Goal: Task Accomplishment & Management: Complete application form

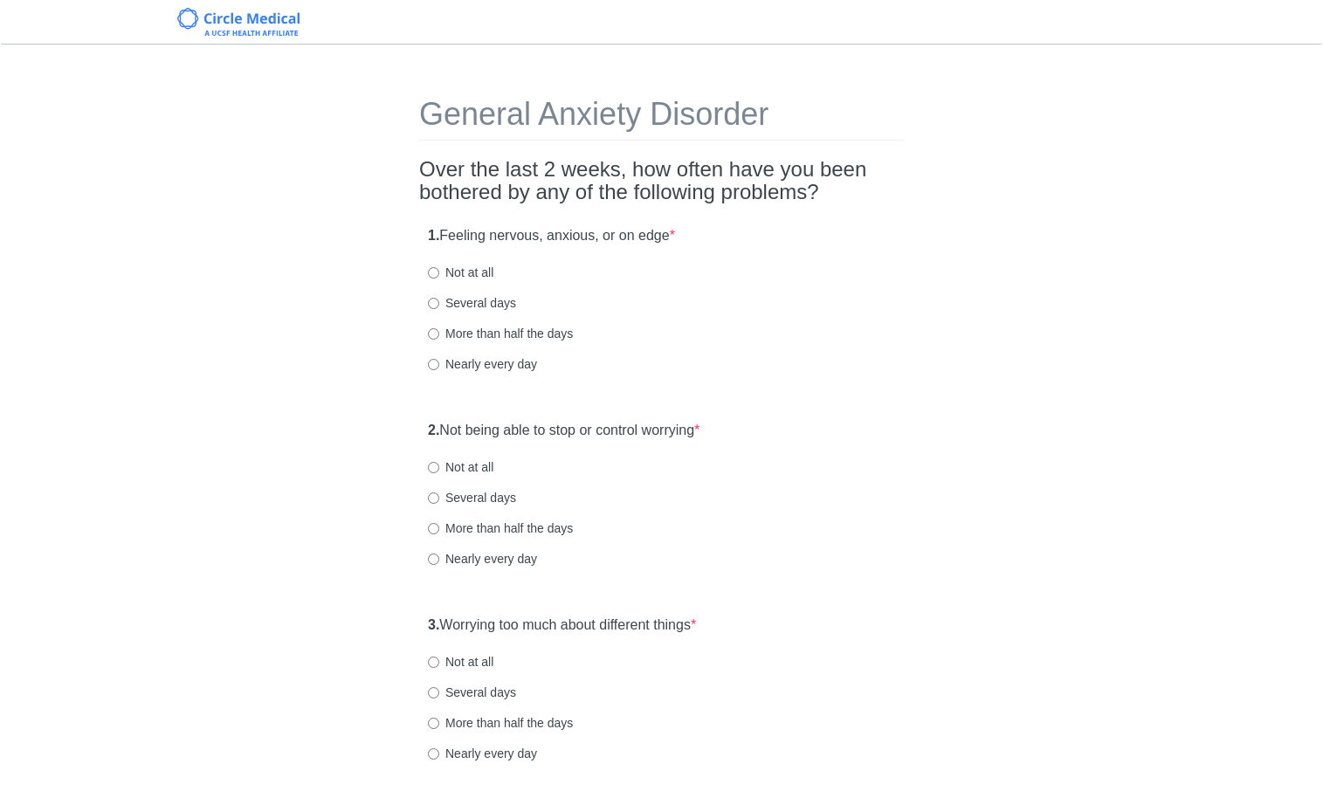
click at [462, 369] on label "Nearly every day" at bounding box center [482, 363] width 109 height 17
click at [439, 369] on input "Nearly every day" at bounding box center [433, 364] width 11 height 11
radio input "true"
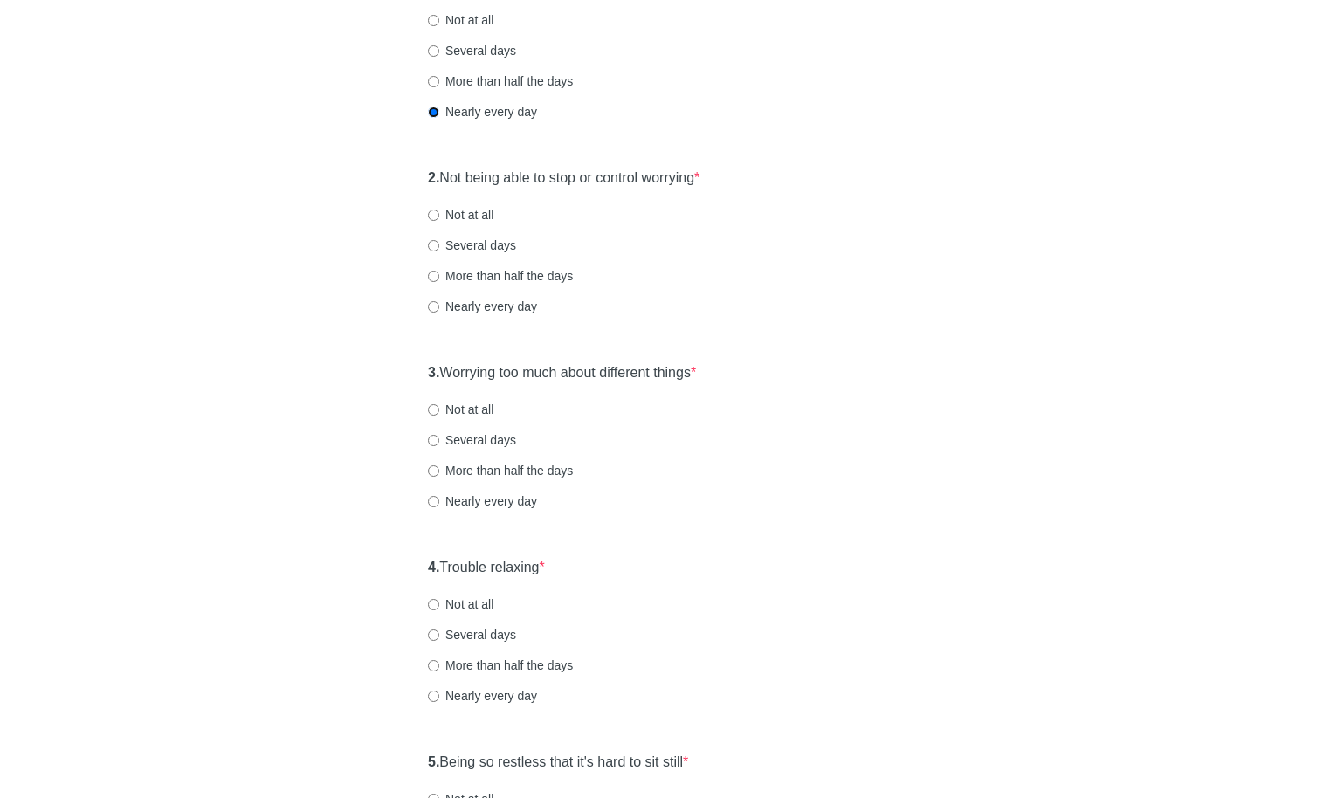
scroll to position [253, 0]
click at [473, 236] on label "Several days" at bounding box center [472, 244] width 88 height 17
click at [439, 239] on input "Several days" at bounding box center [433, 244] width 11 height 11
radio input "true"
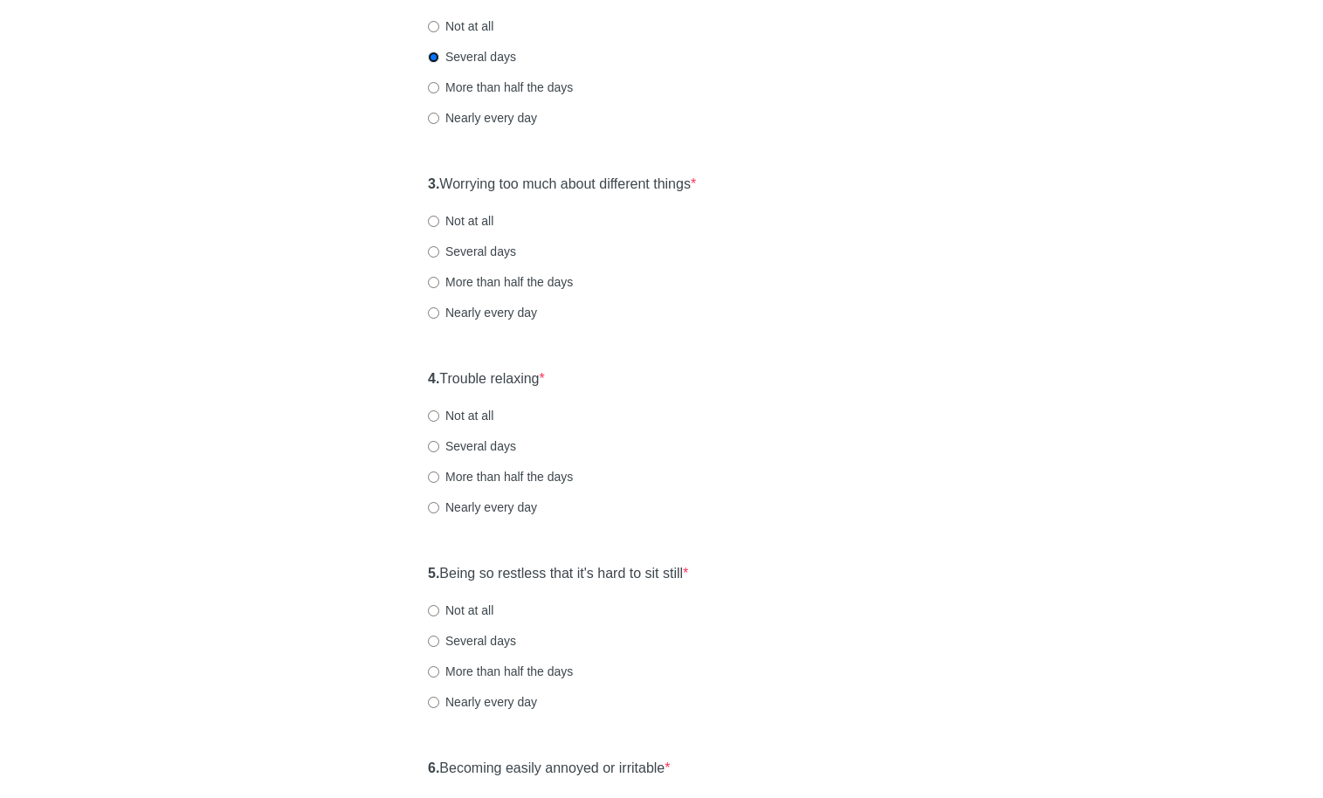
scroll to position [512, 0]
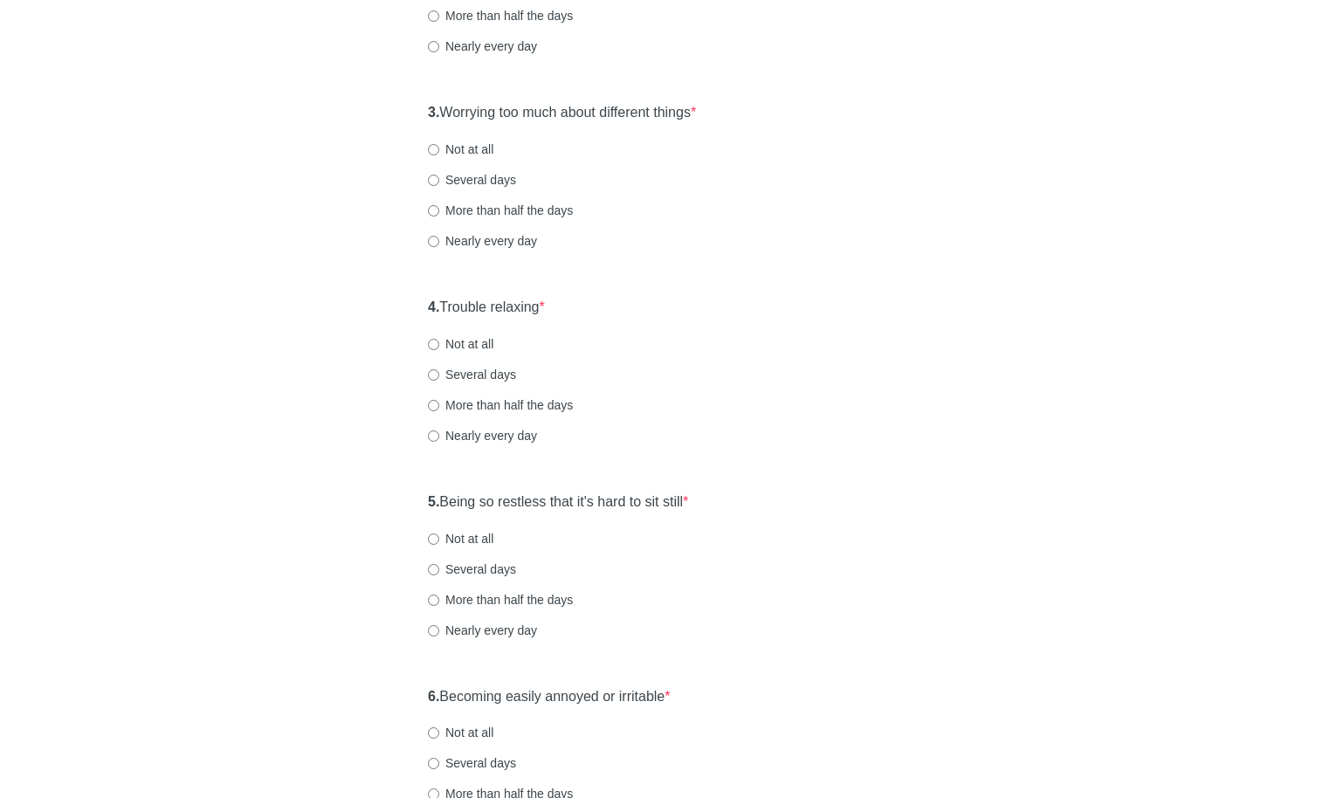
click at [517, 243] on label "Nearly every day" at bounding box center [482, 240] width 109 height 17
click at [439, 243] on input "Nearly every day" at bounding box center [433, 241] width 11 height 11
radio input "true"
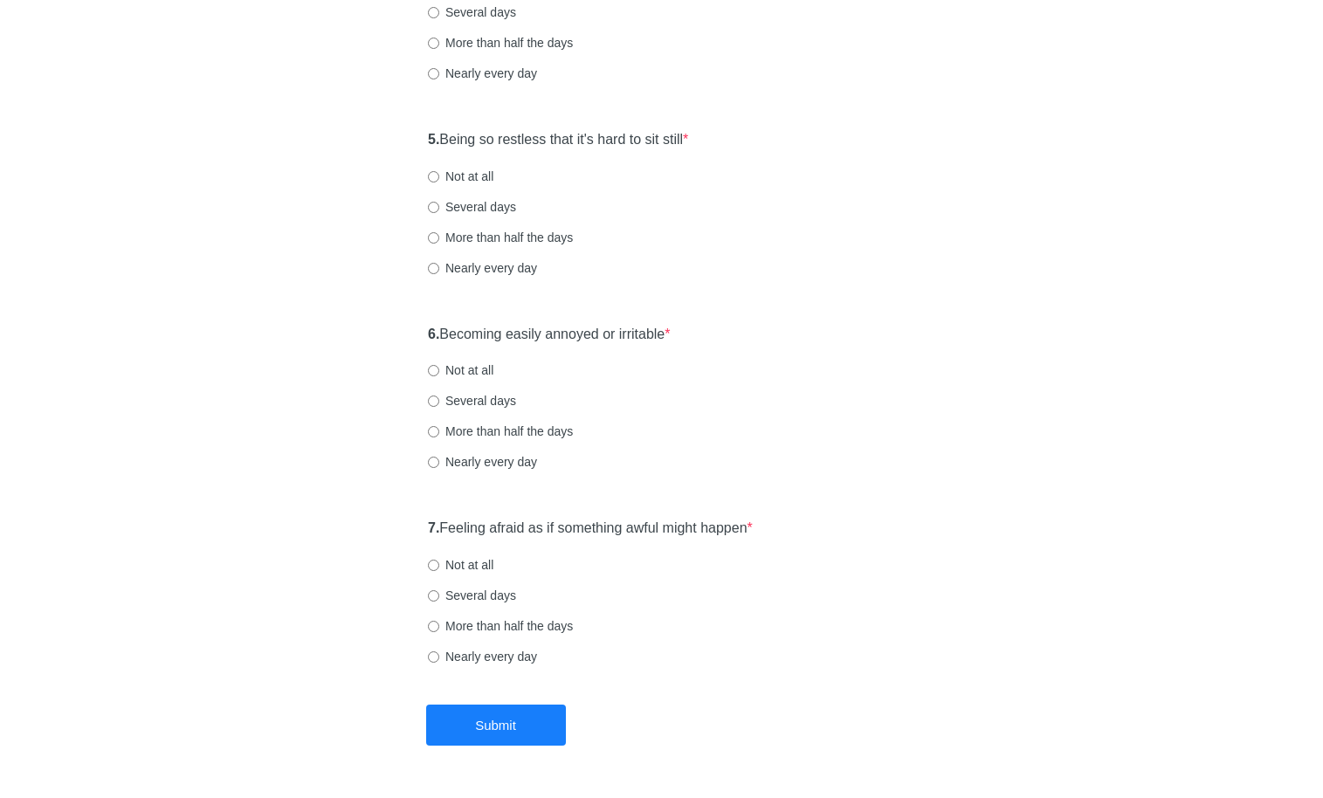
scroll to position [876, 0]
click at [482, 71] on label "Nearly every day" at bounding box center [482, 71] width 109 height 17
click at [439, 71] on input "Nearly every day" at bounding box center [433, 71] width 11 height 11
radio input "true"
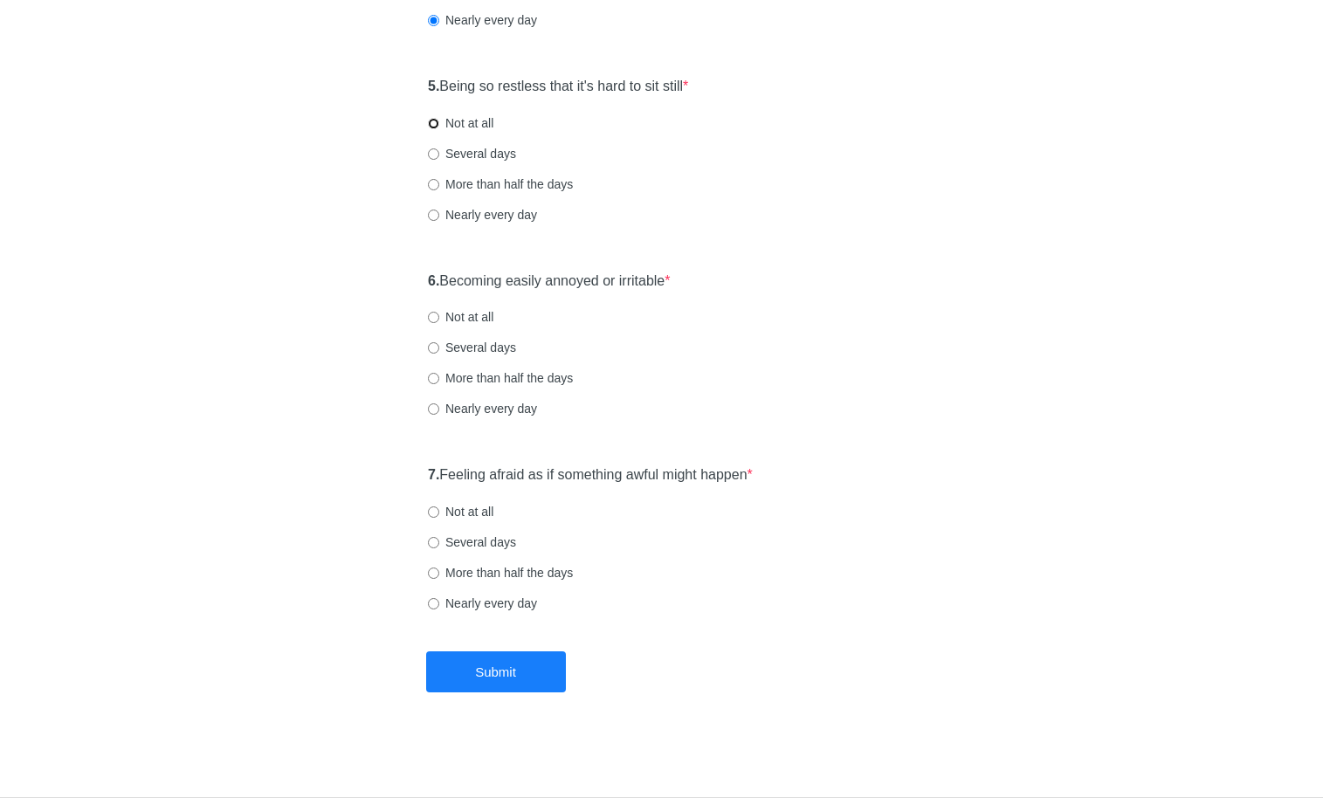
click at [437, 120] on input "Not at all" at bounding box center [433, 123] width 11 height 11
radio input "true"
click at [450, 318] on label "Not at all" at bounding box center [460, 316] width 65 height 17
click at [439, 318] on input "Not at all" at bounding box center [433, 317] width 11 height 11
radio input "true"
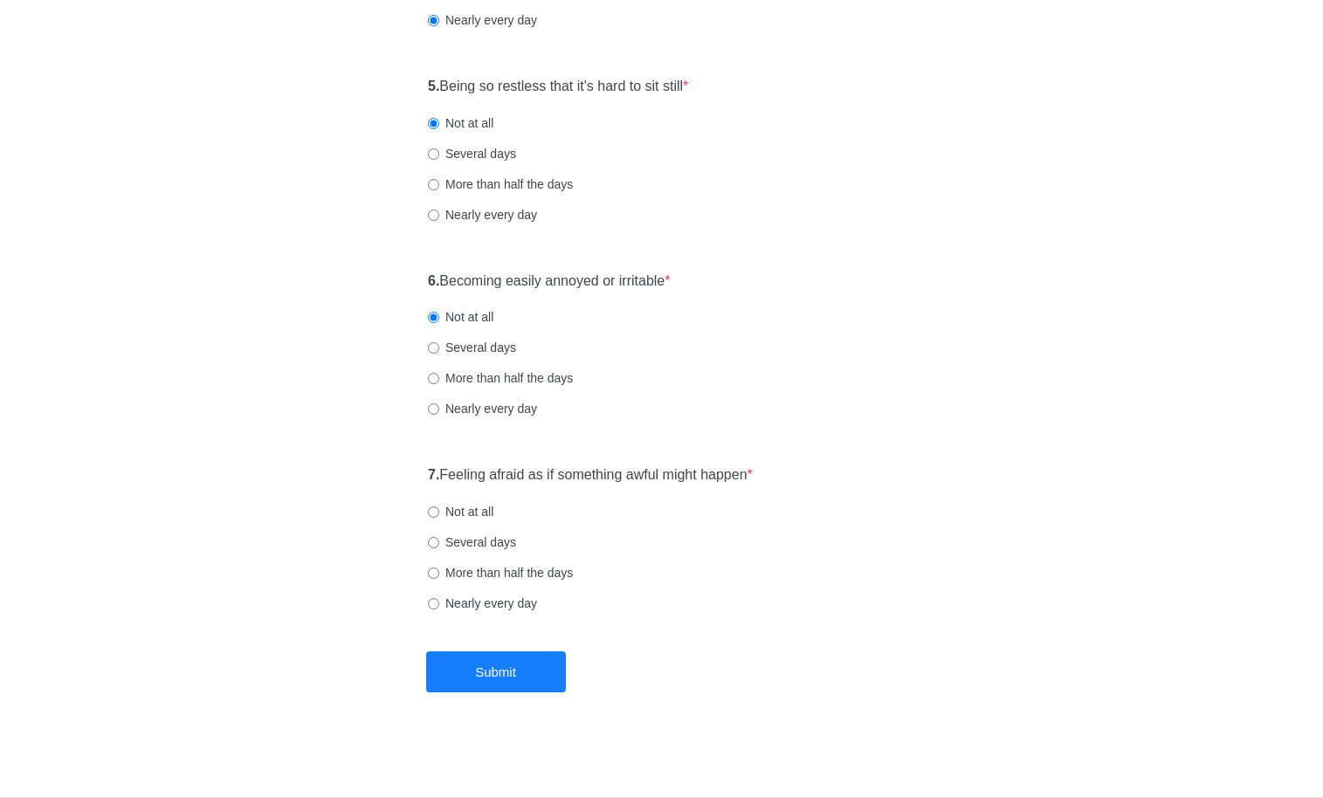
click at [486, 345] on label "Several days" at bounding box center [472, 347] width 88 height 17
click at [439, 345] on input "Several days" at bounding box center [433, 347] width 11 height 11
radio input "true"
click at [483, 510] on label "Not at all" at bounding box center [460, 511] width 65 height 17
click at [439, 510] on input "Not at all" at bounding box center [433, 511] width 11 height 11
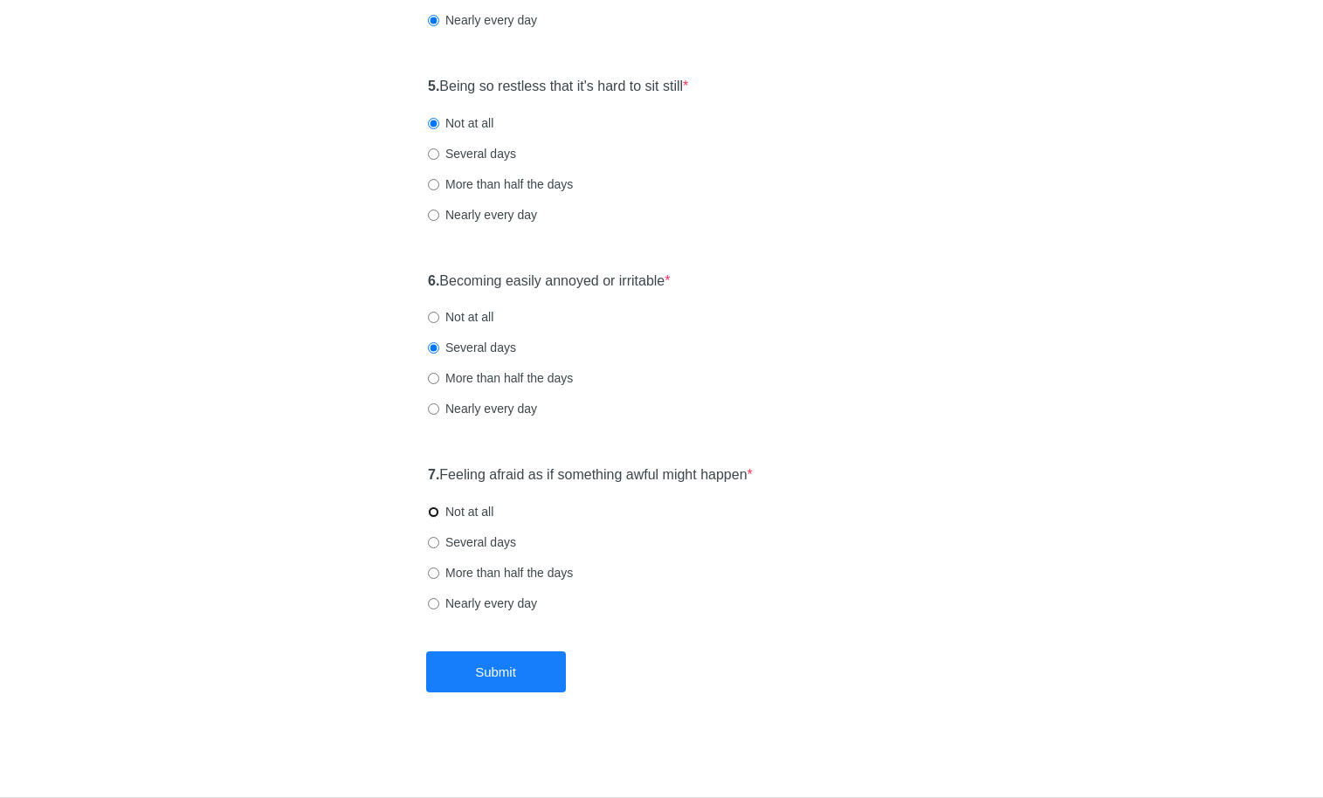
radio input "true"
click at [488, 545] on label "Several days" at bounding box center [472, 541] width 88 height 17
click at [439, 545] on input "Several days" at bounding box center [433, 542] width 11 height 11
radio input "true"
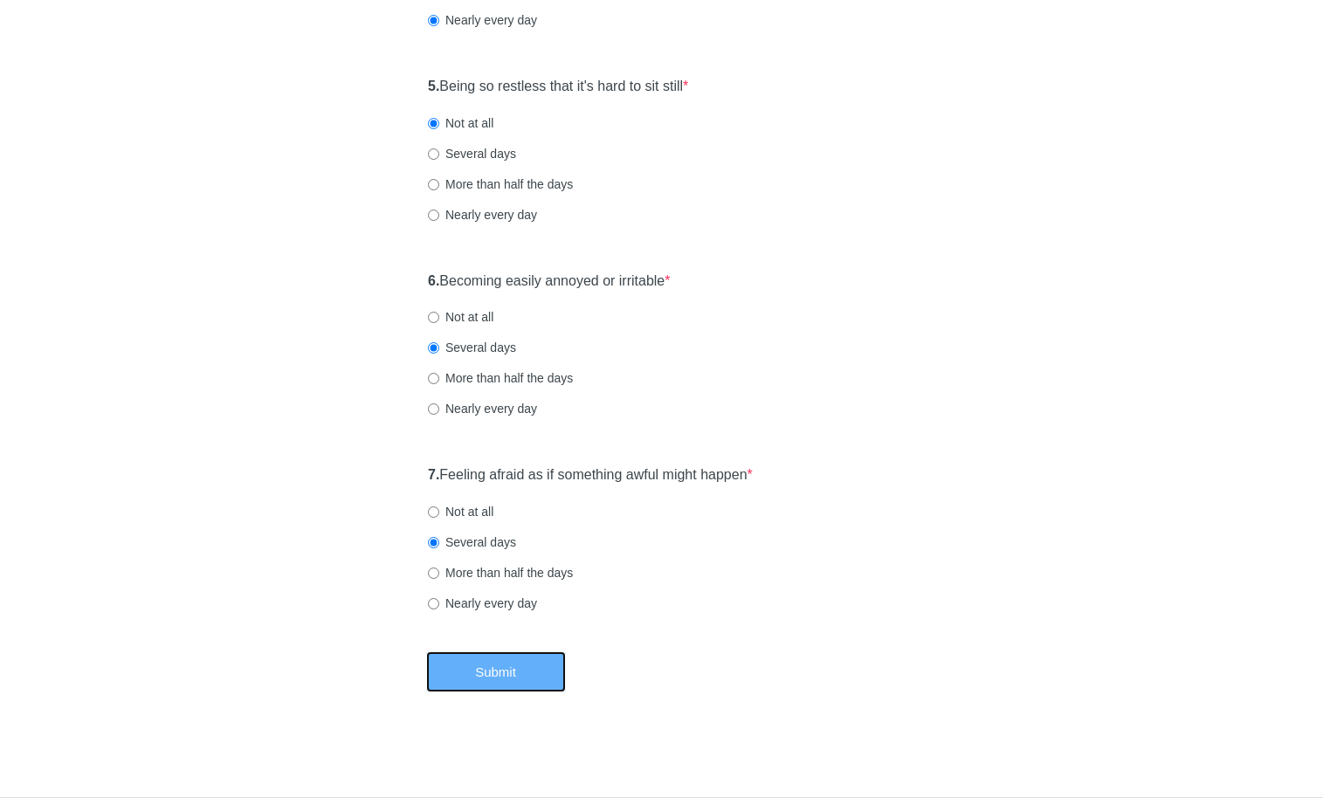
click at [478, 660] on button "Submit" at bounding box center [496, 671] width 140 height 41
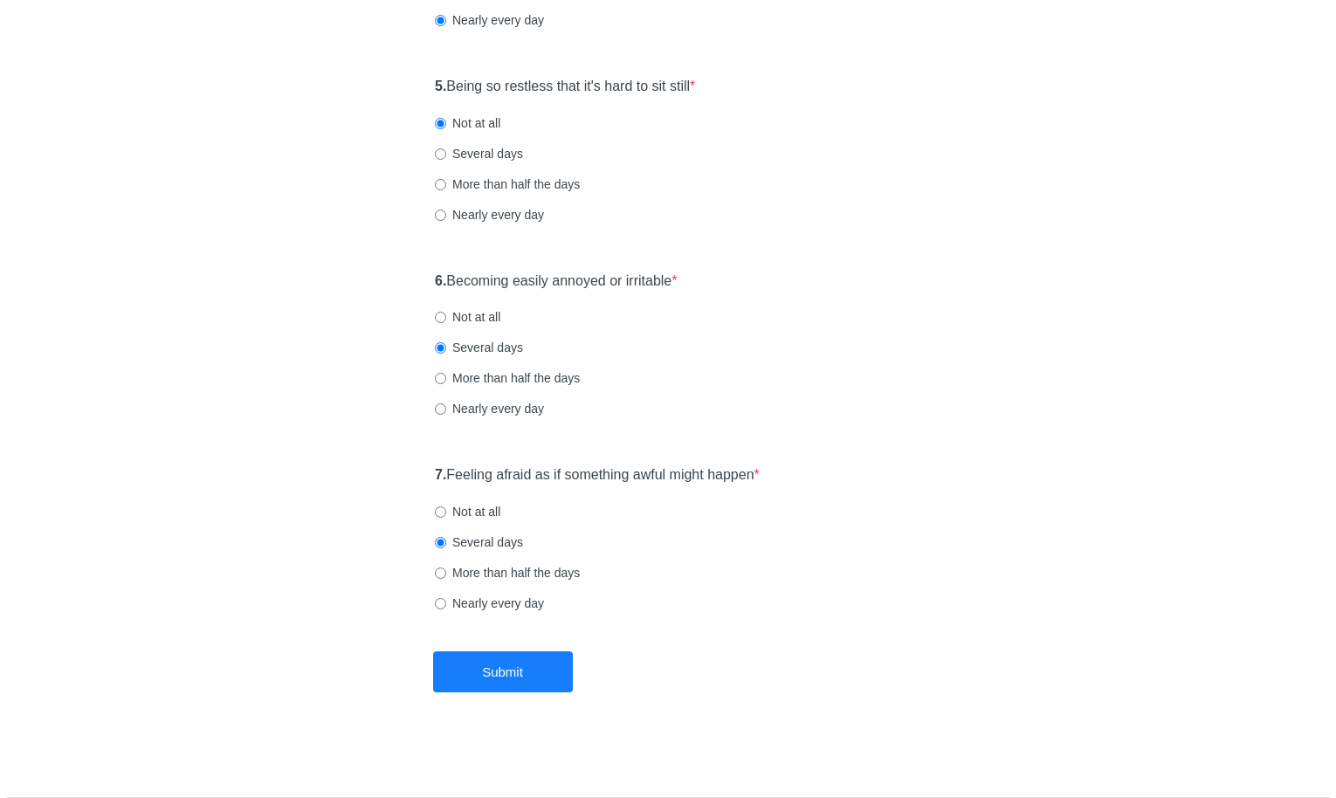
scroll to position [0, 0]
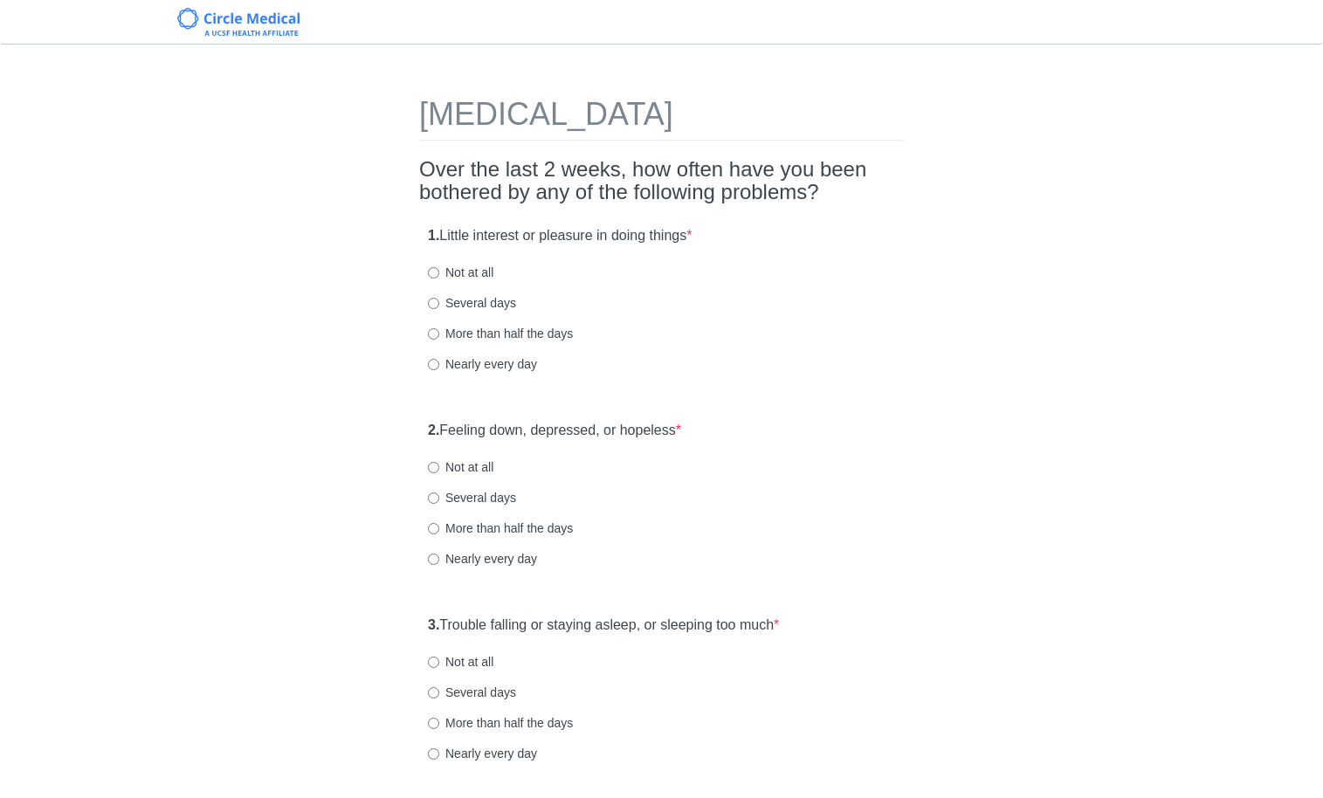
click at [480, 306] on label "Several days" at bounding box center [472, 302] width 88 height 17
click at [439, 306] on input "Several days" at bounding box center [433, 303] width 11 height 11
radio input "true"
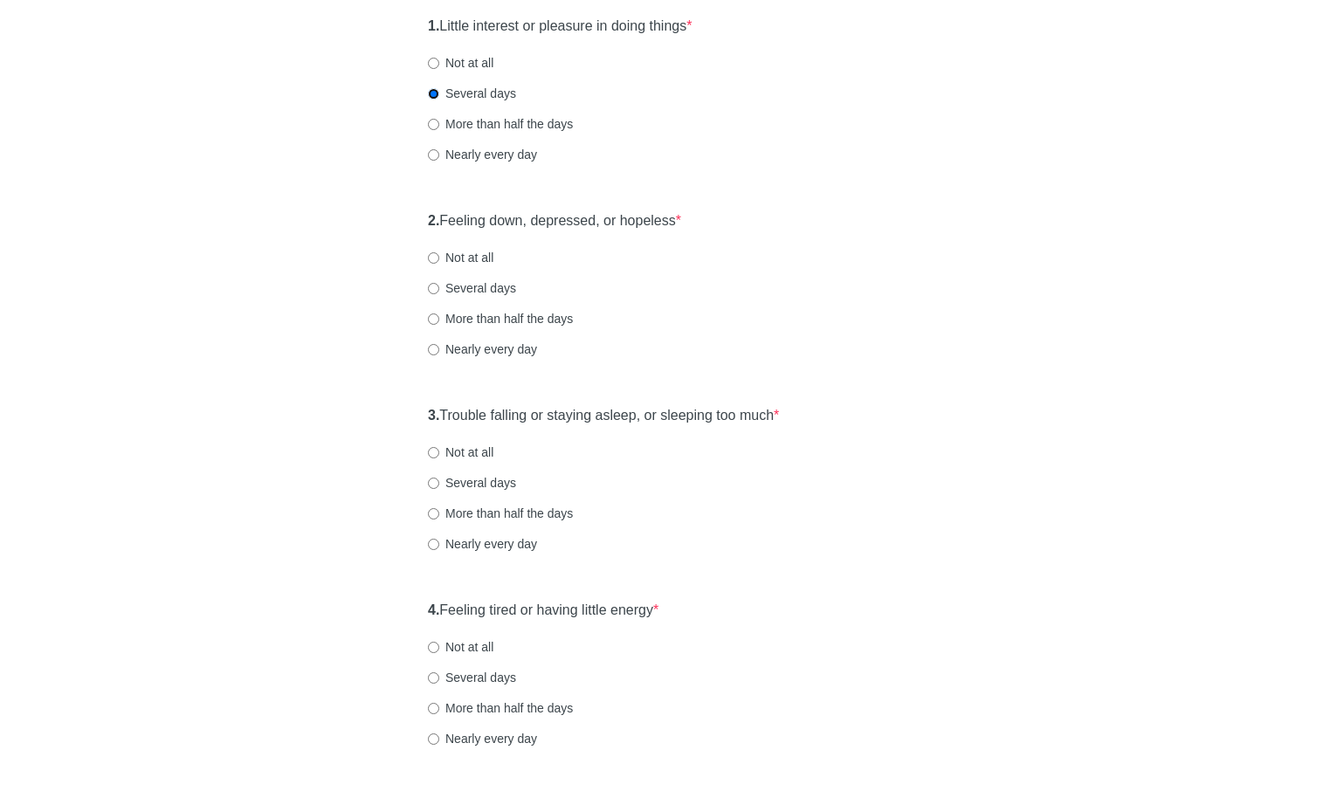
scroll to position [257, 0]
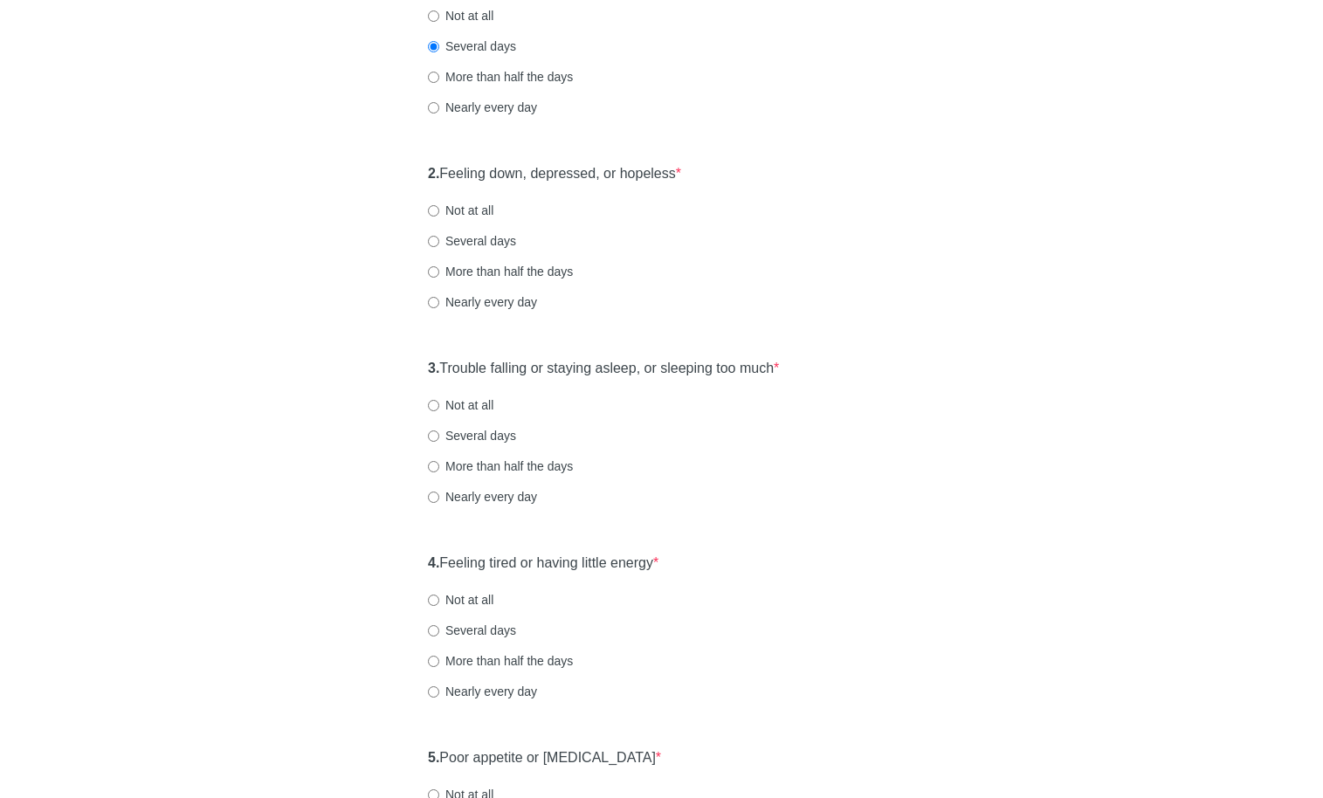
click at [462, 210] on label "Not at all" at bounding box center [460, 210] width 65 height 17
click at [439, 210] on input "Not at all" at bounding box center [433, 210] width 11 height 11
radio input "true"
click at [463, 245] on label "Several days" at bounding box center [472, 240] width 88 height 17
click at [439, 245] on input "Several days" at bounding box center [433, 241] width 11 height 11
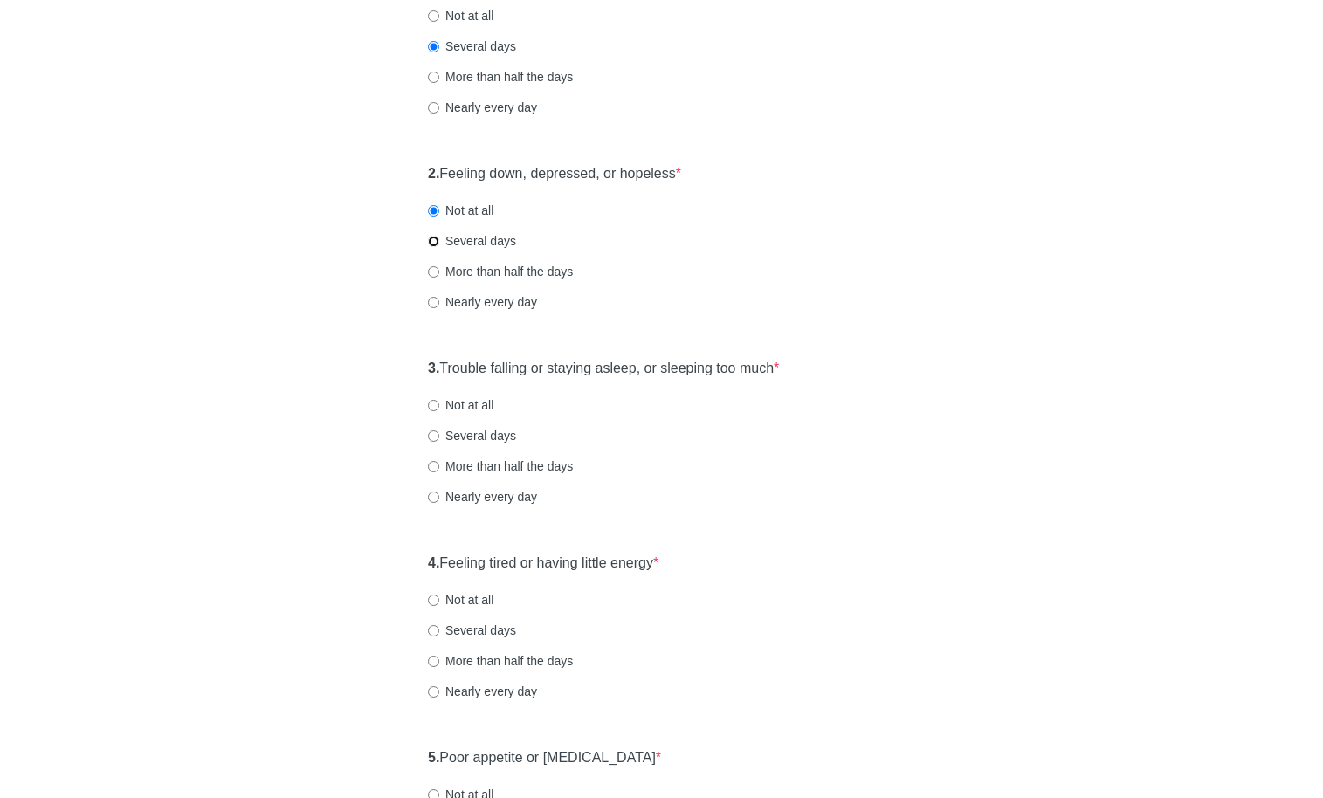
radio input "true"
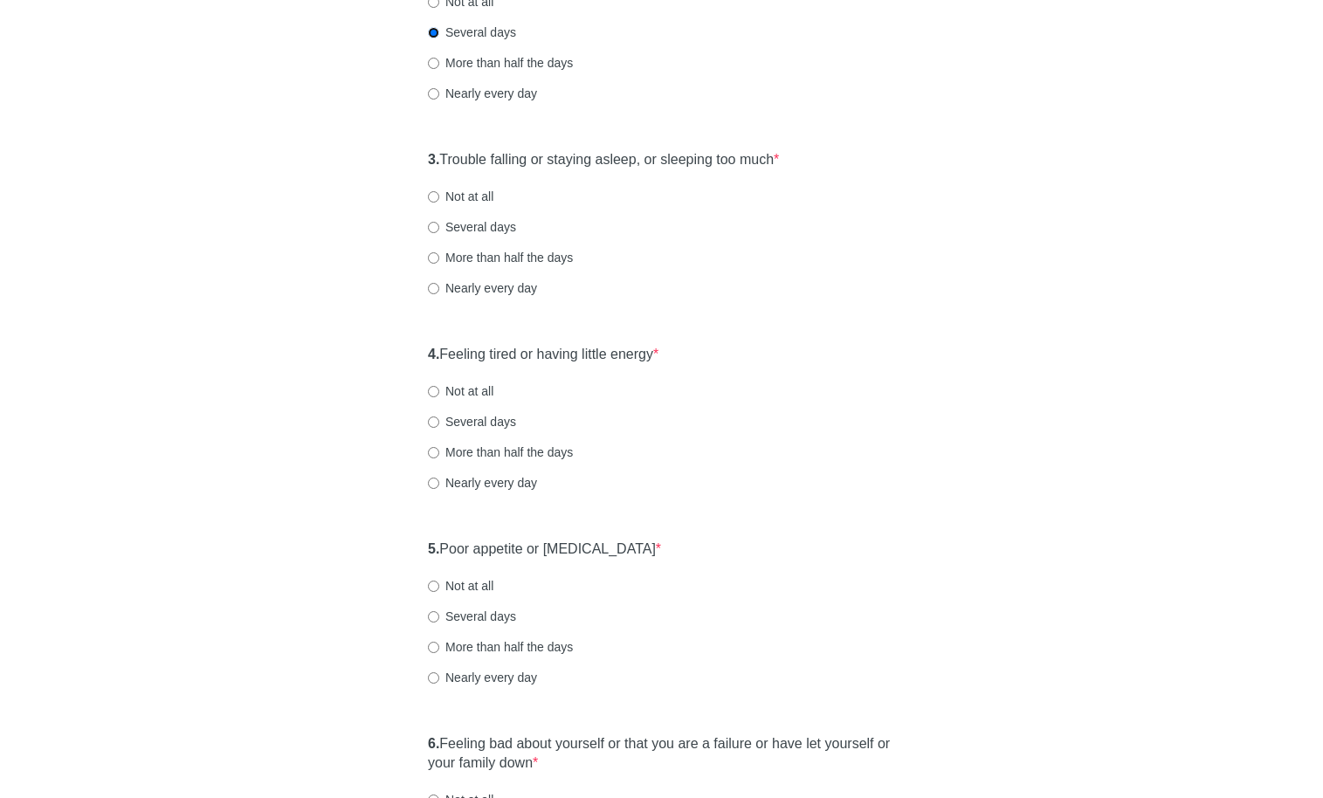
scroll to position [492, 0]
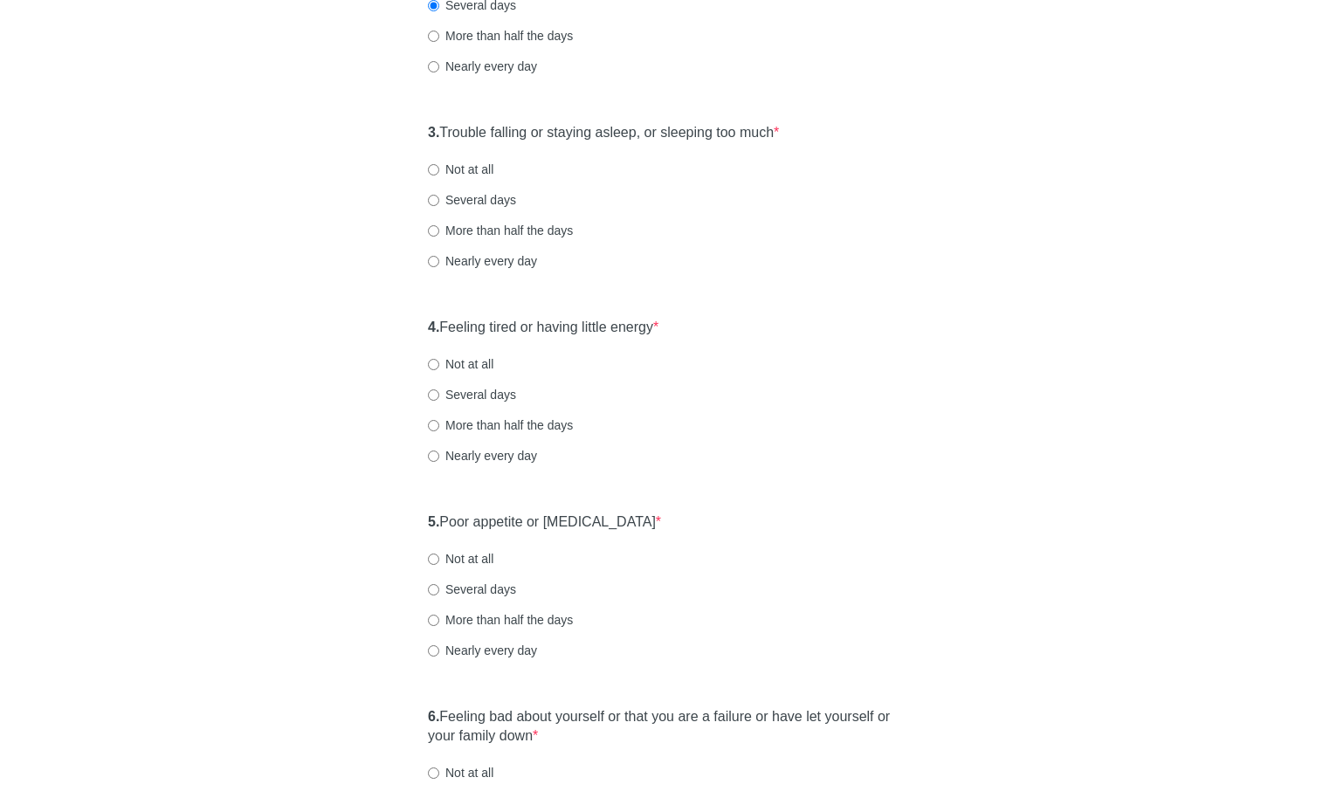
click at [487, 181] on div "3. Trouble falling or staying asleep, or sleeping too much * Not at all Several…" at bounding box center [661, 205] width 484 height 182
click at [486, 175] on label "Not at all" at bounding box center [460, 169] width 65 height 17
click at [439, 175] on input "Not at all" at bounding box center [433, 169] width 11 height 11
radio input "true"
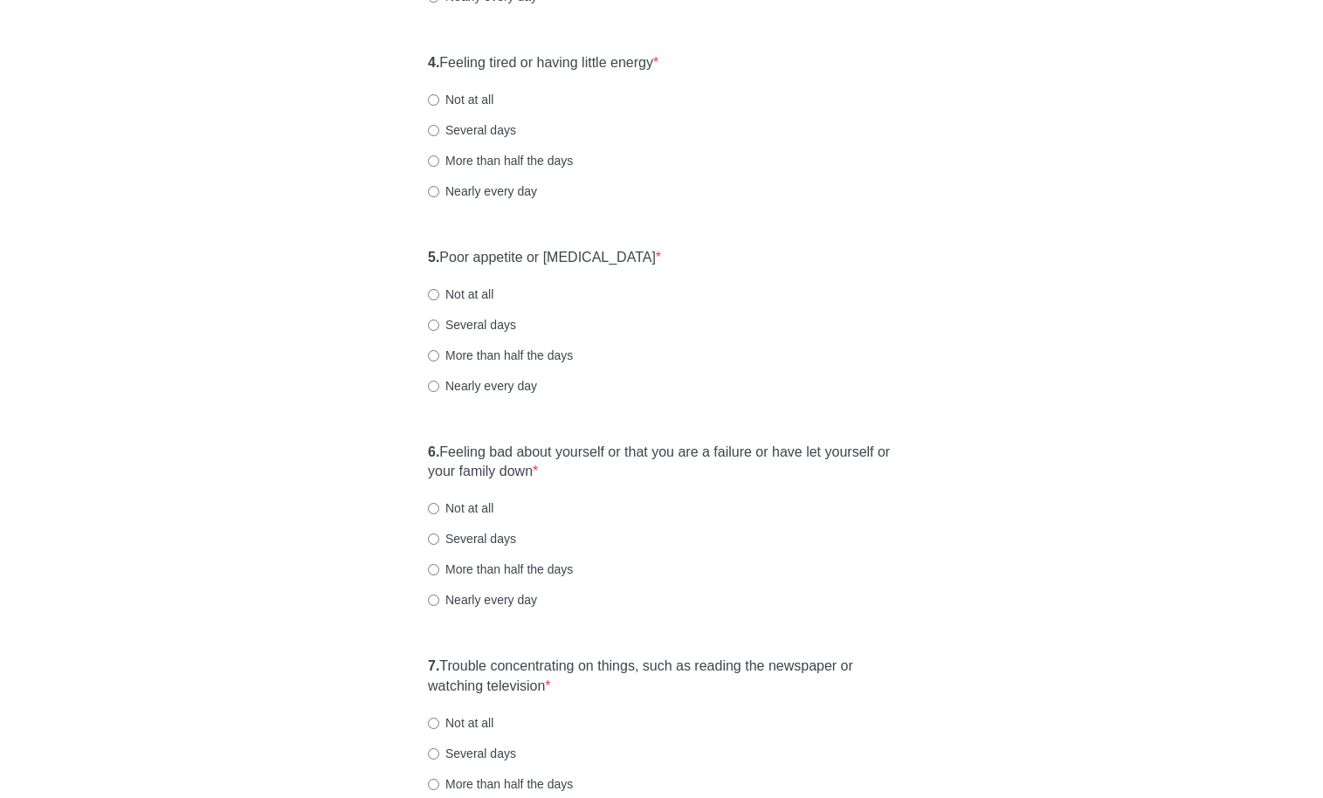
scroll to position [779, 0]
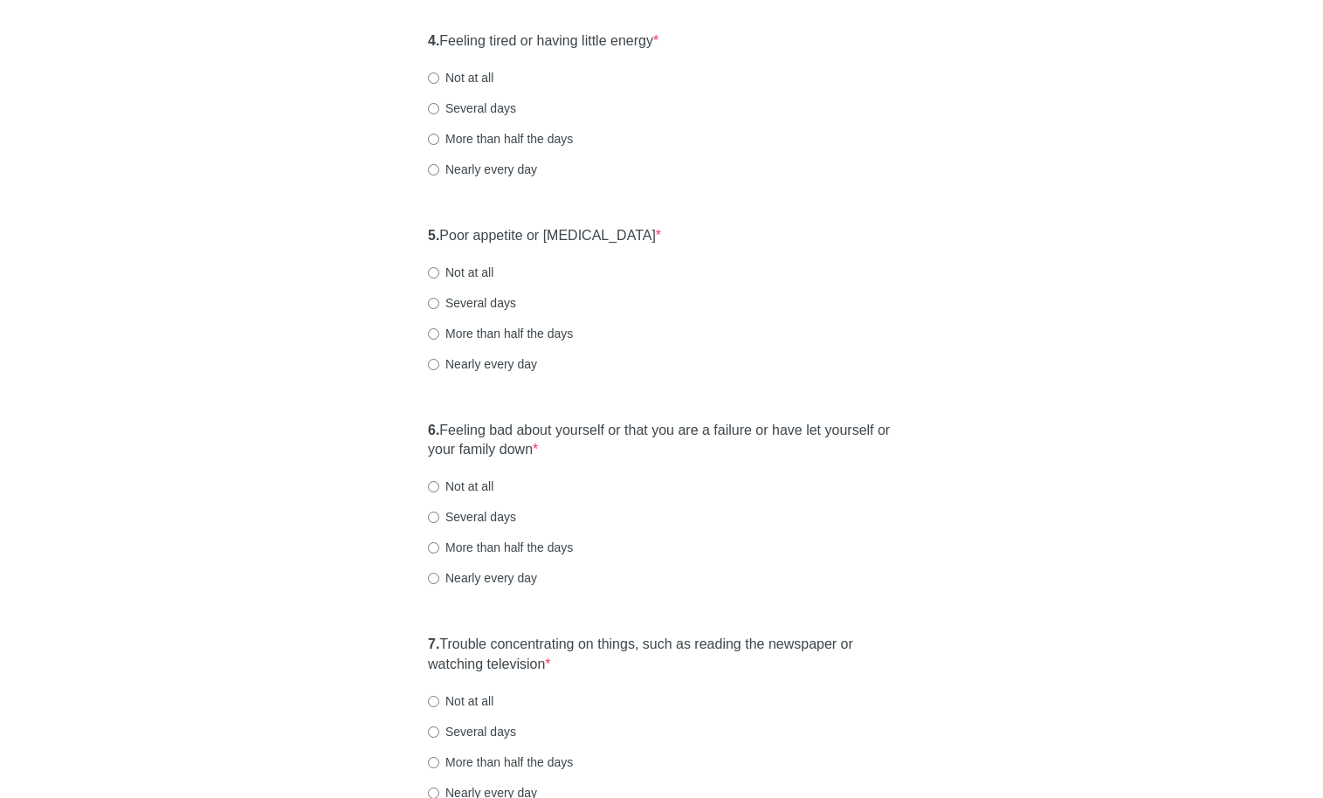
click at [469, 111] on label "Several days" at bounding box center [472, 108] width 88 height 17
click at [439, 111] on input "Several days" at bounding box center [433, 108] width 11 height 11
radio input "true"
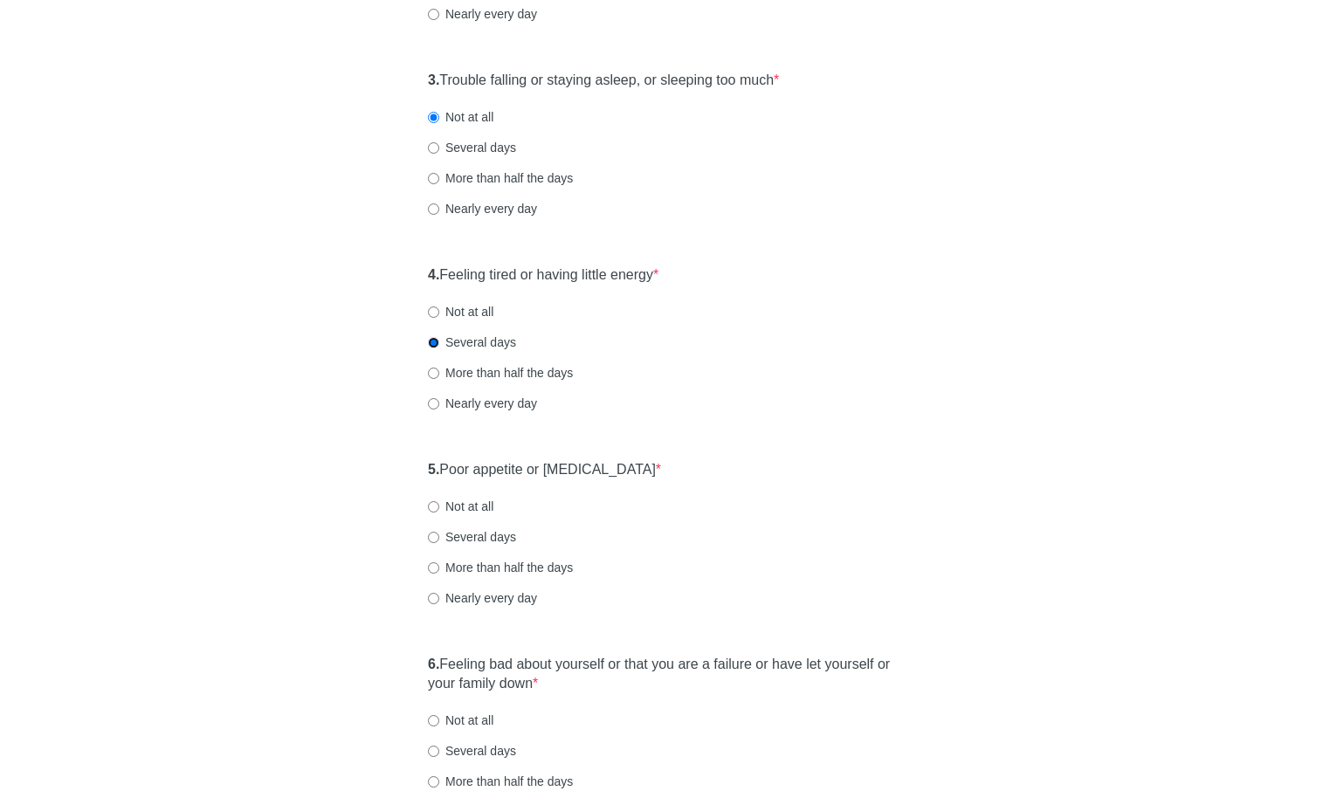
scroll to position [516, 0]
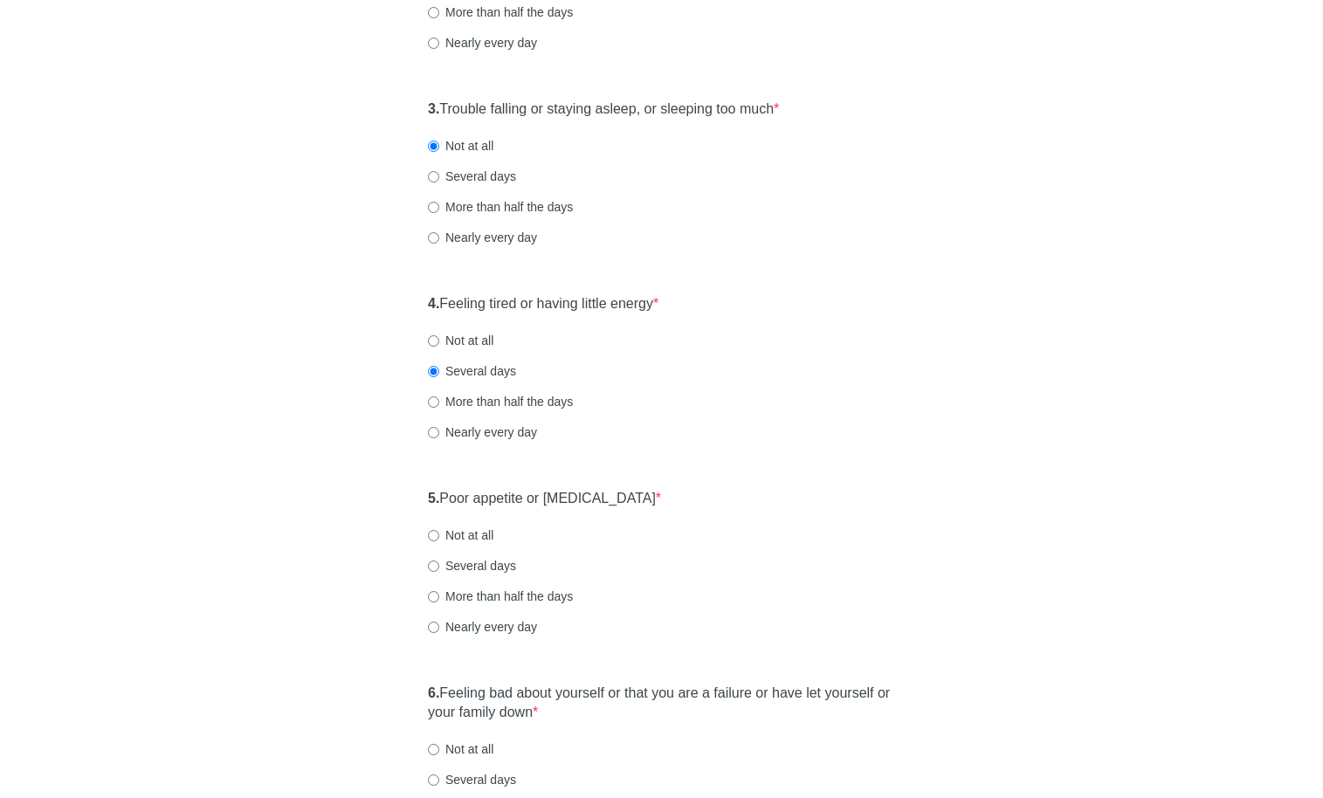
click at [489, 327] on div "4. Feeling tired or having little energy * Not at all Several days More than ha…" at bounding box center [661, 376] width 484 height 182
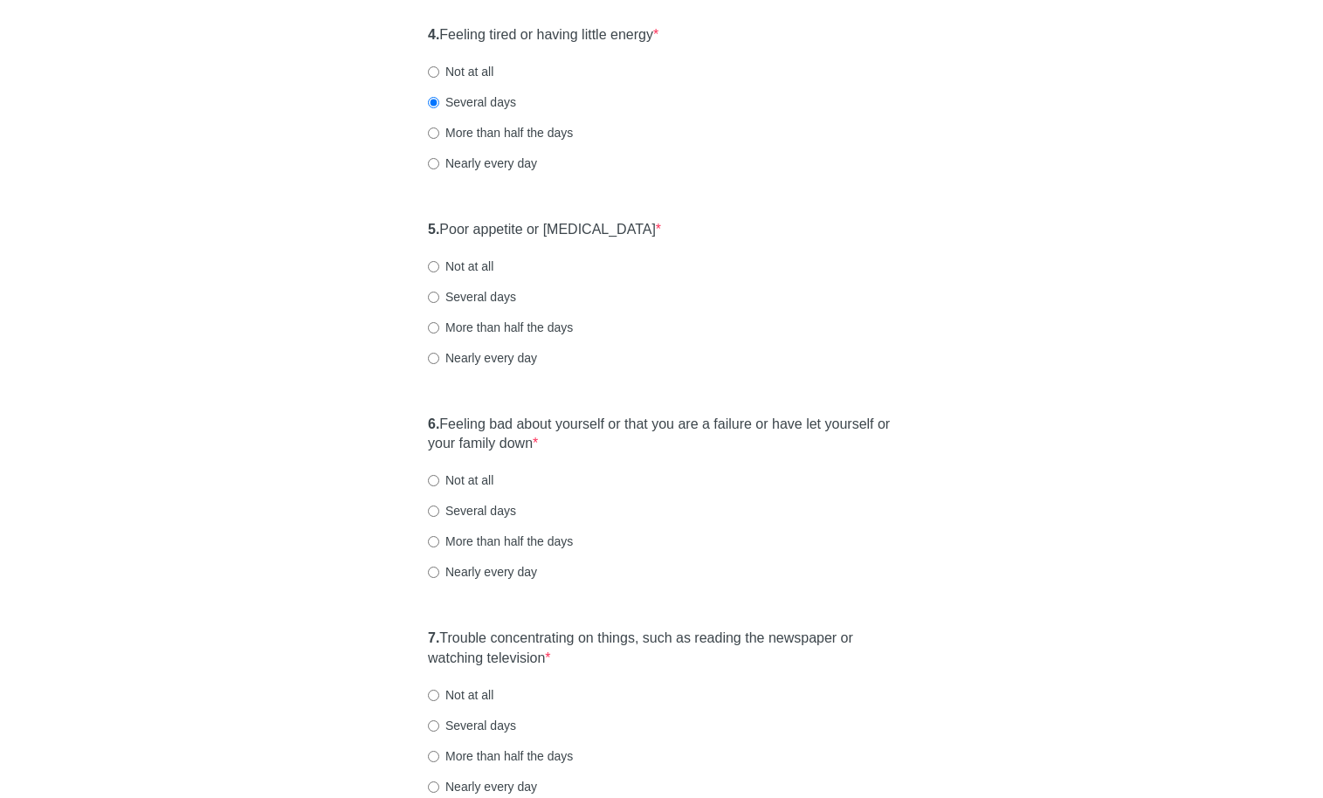
click at [470, 273] on label "Not at all" at bounding box center [460, 266] width 65 height 17
click at [439, 272] on input "Not at all" at bounding box center [433, 266] width 11 height 11
radio input "true"
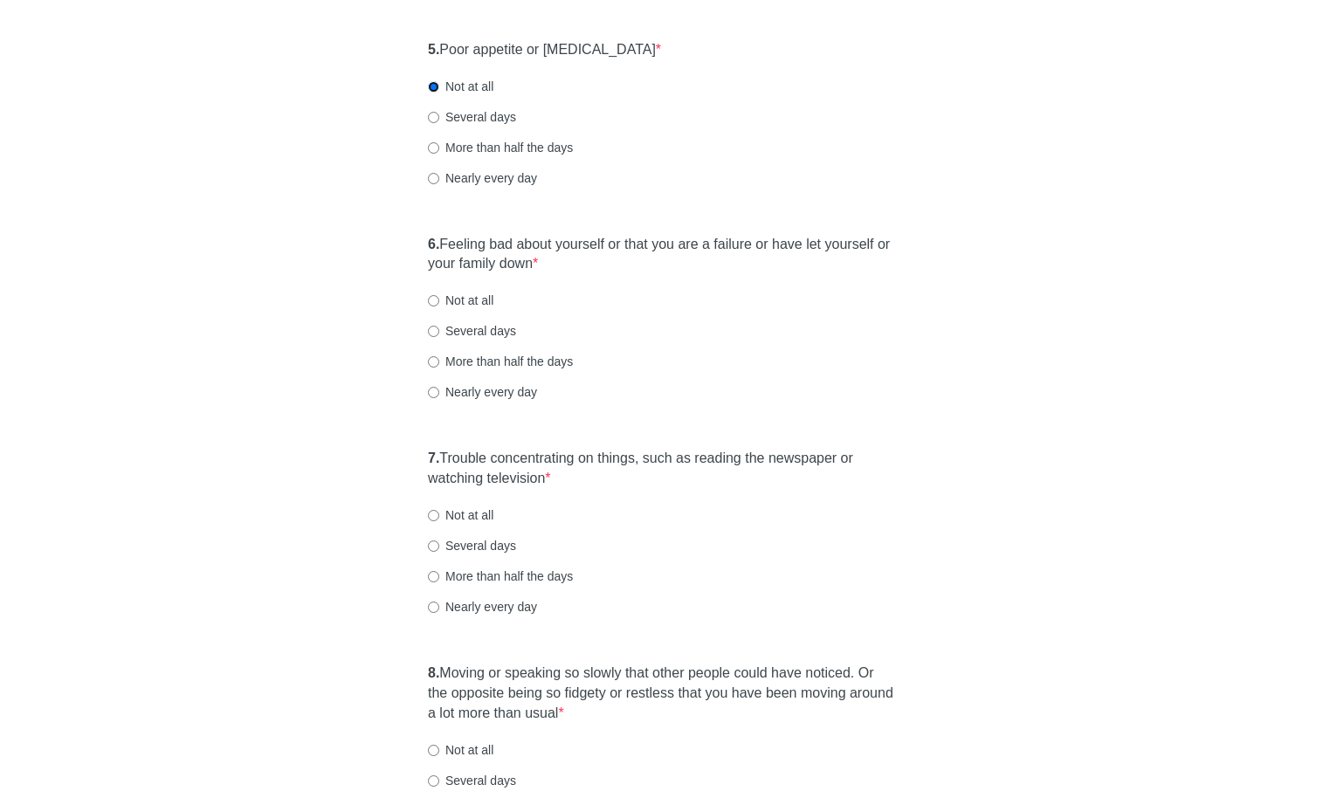
scroll to position [1030, 0]
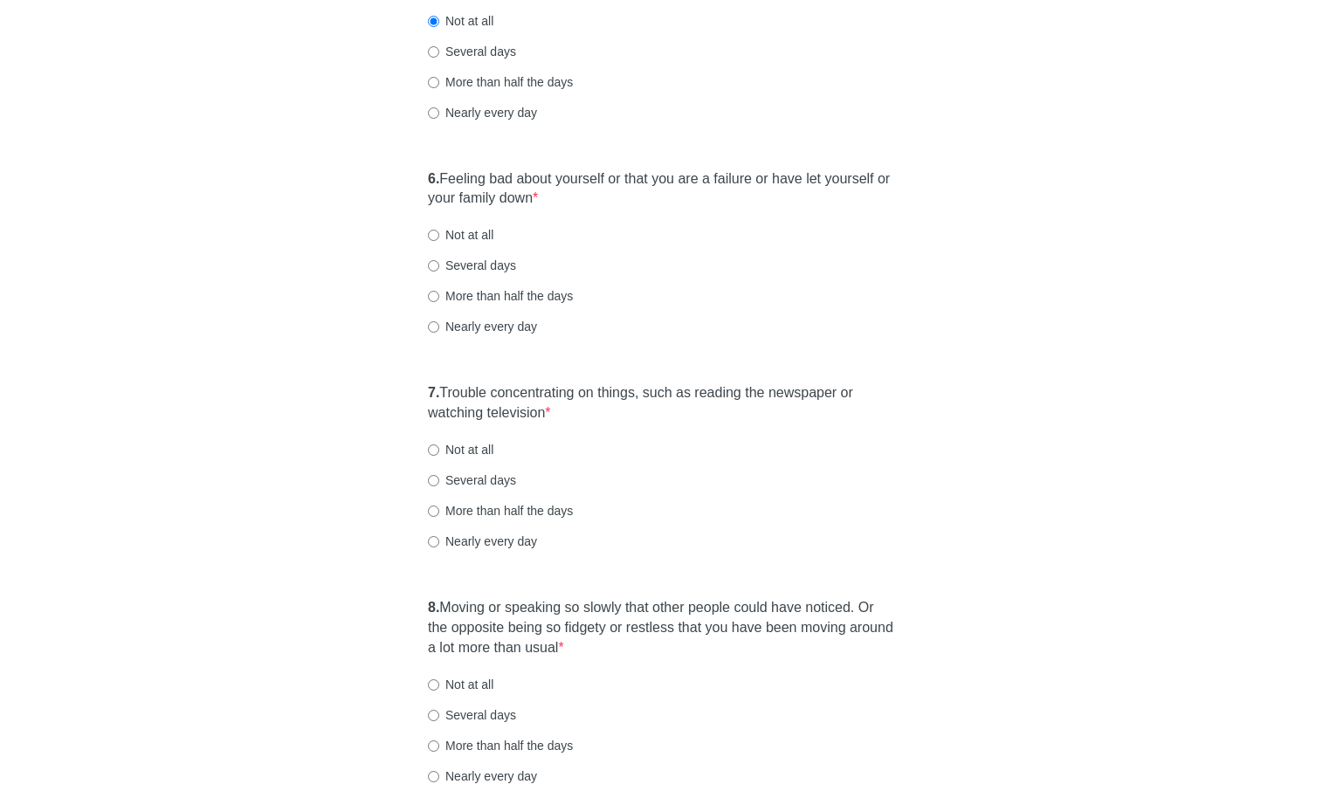
click at [487, 250] on div "6. Feeling bad about yourself or that you are a failure or have let yourself or…" at bounding box center [661, 262] width 484 height 202
click at [488, 241] on label "Not at all" at bounding box center [460, 234] width 65 height 17
click at [439, 241] on input "Not at all" at bounding box center [433, 235] width 11 height 11
radio input "true"
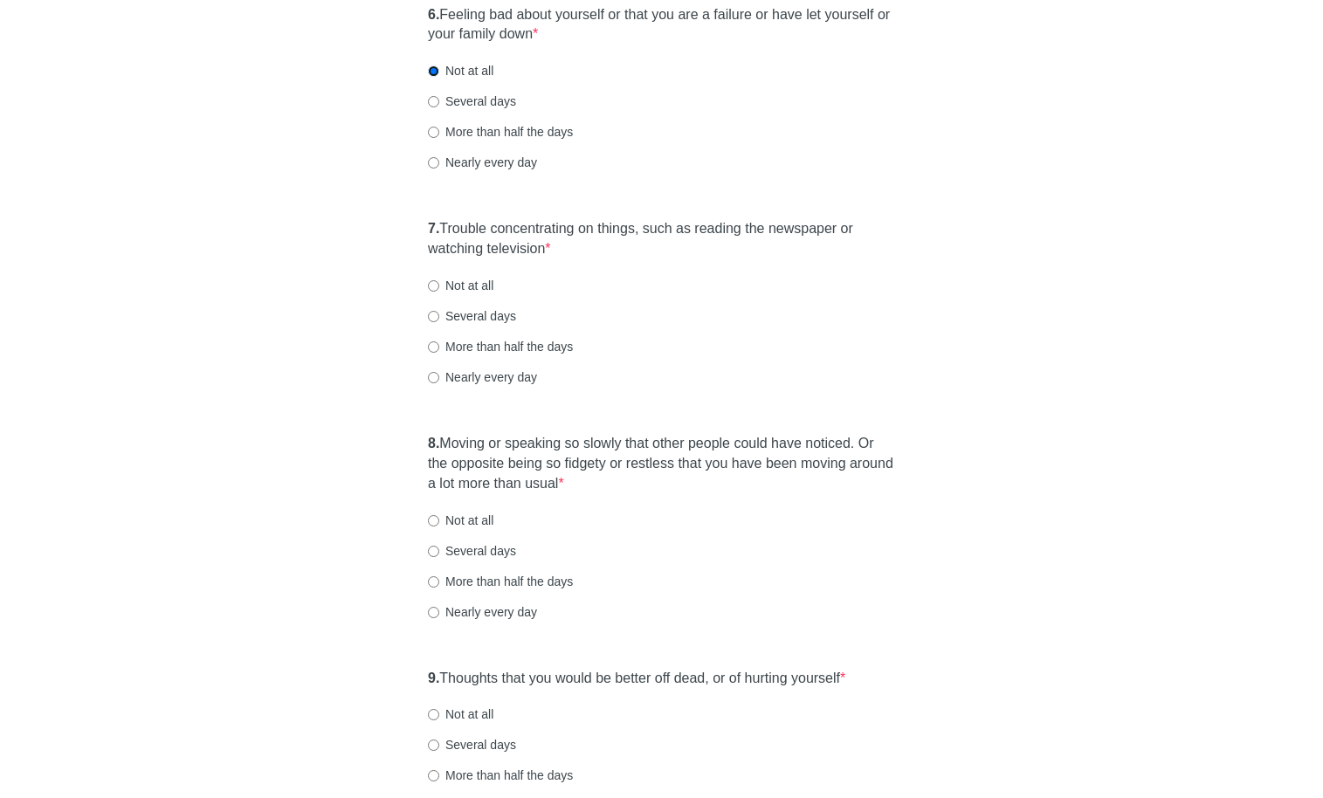
scroll to position [1380, 0]
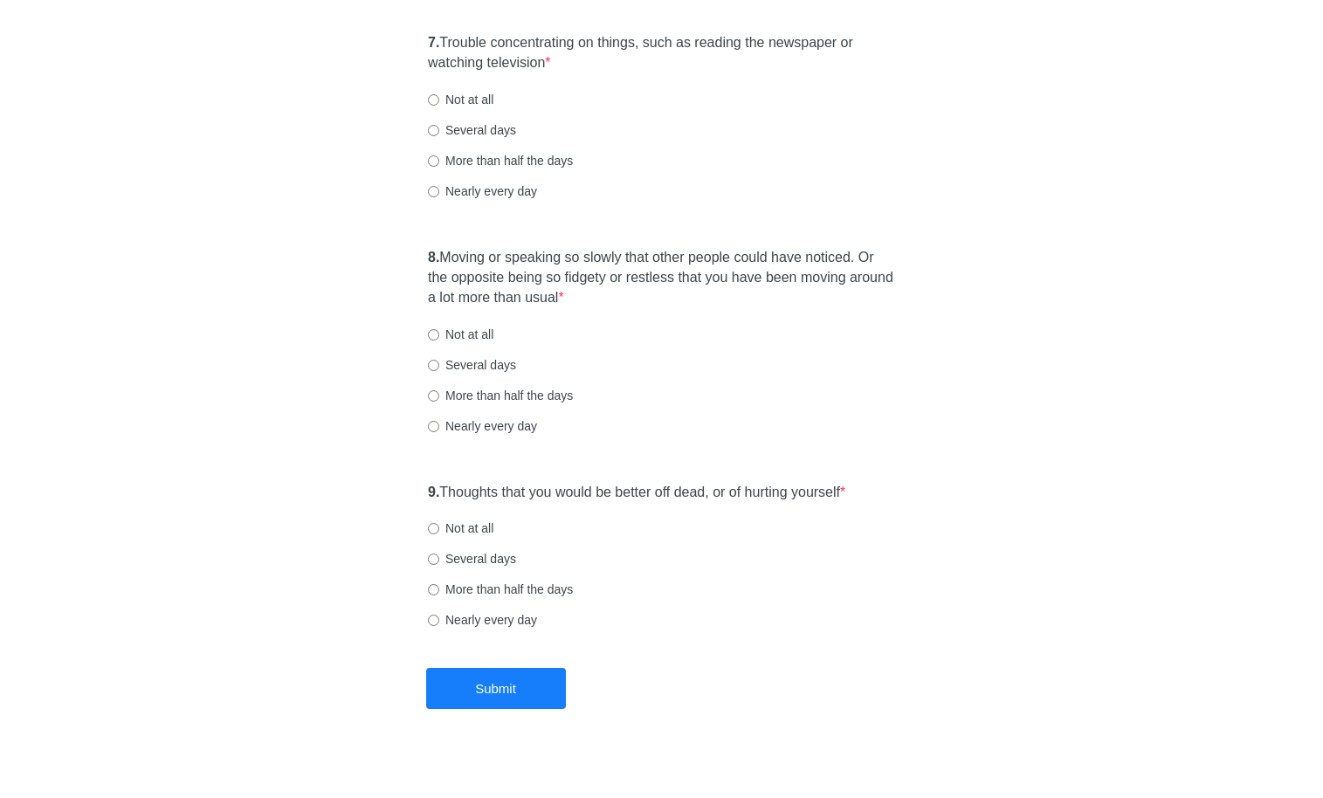
click at [466, 106] on label "Not at all" at bounding box center [460, 99] width 65 height 17
click at [439, 106] on input "Not at all" at bounding box center [433, 99] width 11 height 11
radio input "true"
click at [486, 129] on label "Several days" at bounding box center [472, 129] width 88 height 17
click at [439, 129] on input "Several days" at bounding box center [433, 130] width 11 height 11
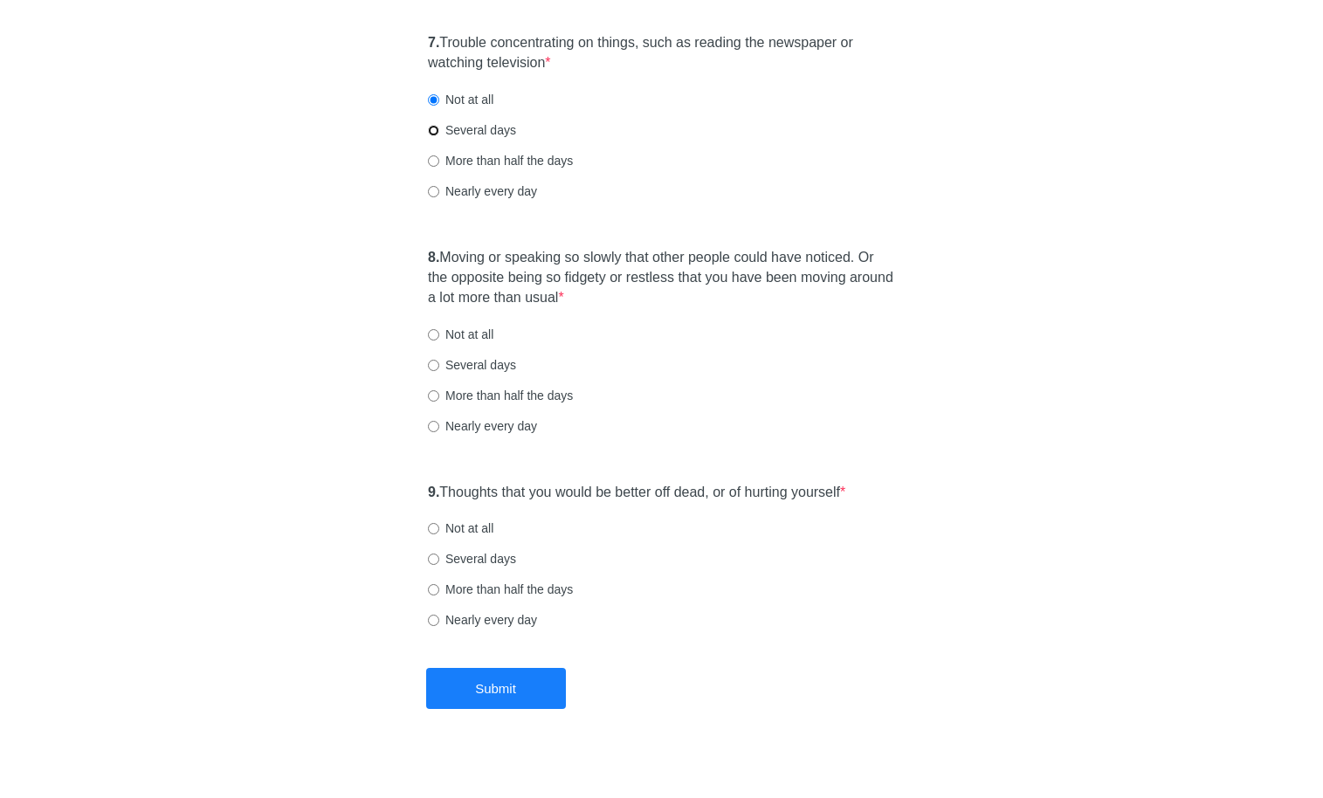
radio input "true"
drag, startPoint x: 472, startPoint y: 358, endPoint x: 494, endPoint y: 326, distance: 38.3
click at [472, 357] on label "Several days" at bounding box center [472, 364] width 88 height 17
click at [439, 360] on input "Several days" at bounding box center [433, 365] width 11 height 11
radio input "true"
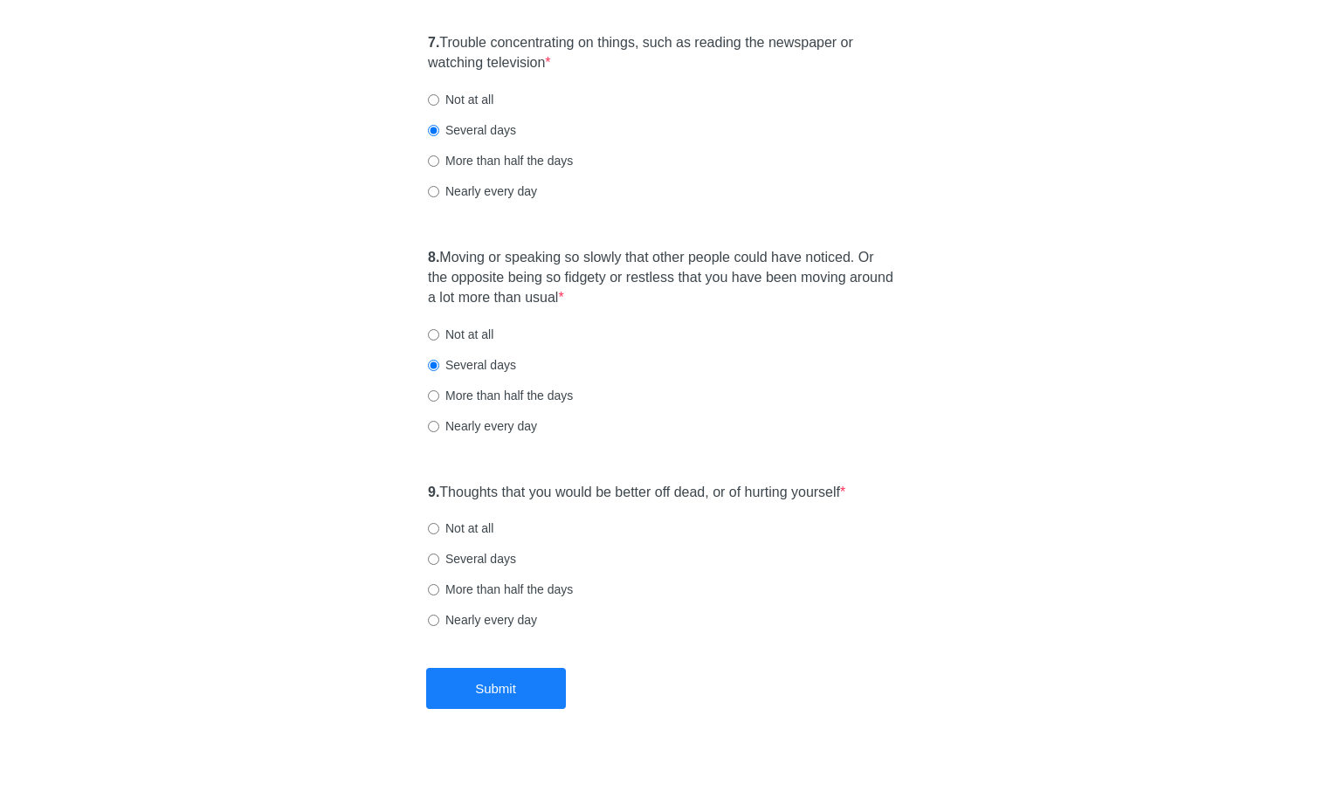
click at [493, 326] on label "Not at all" at bounding box center [460, 334] width 65 height 17
click at [439, 329] on input "Not at all" at bounding box center [433, 334] width 11 height 11
radio input "true"
click at [459, 522] on label "Not at all" at bounding box center [460, 527] width 65 height 17
click at [439, 523] on input "Not at all" at bounding box center [433, 528] width 11 height 11
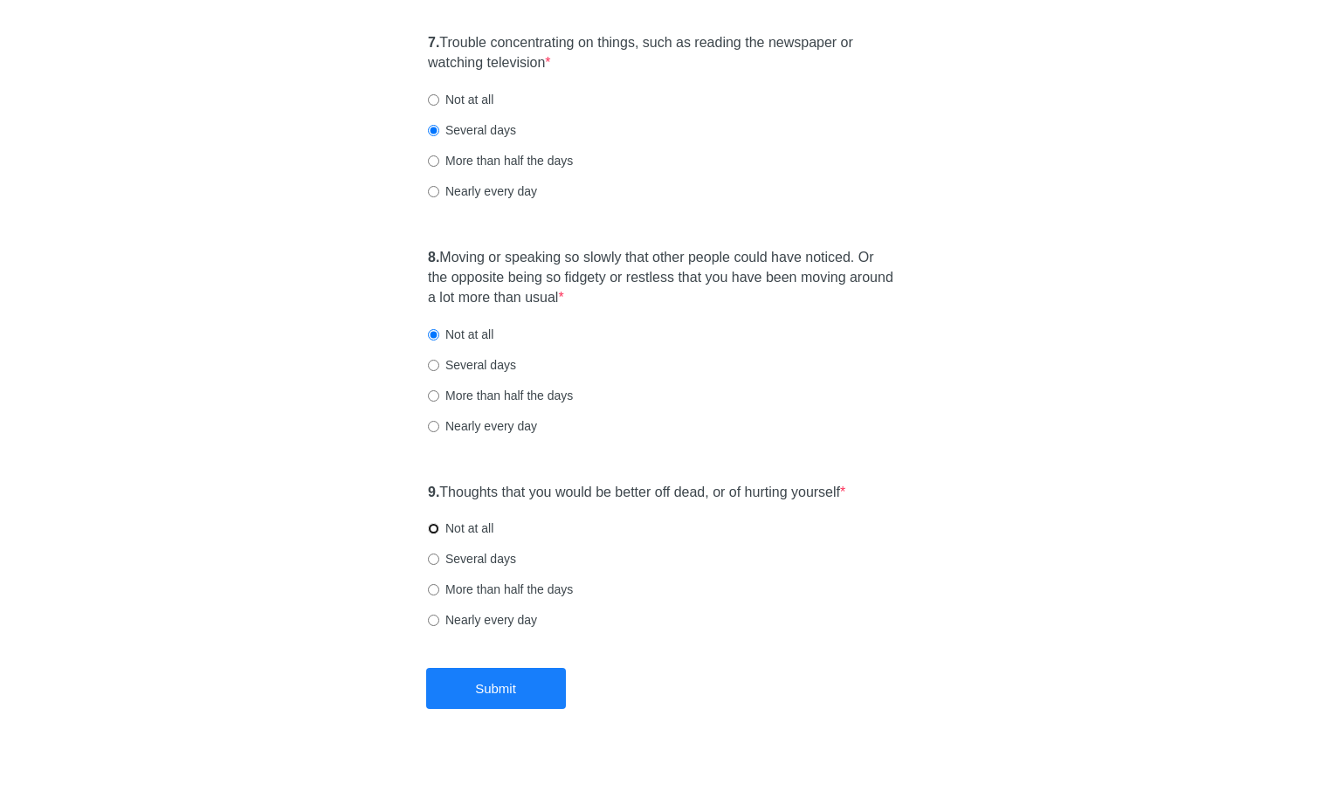
radio input "true"
click at [511, 690] on button "Submit" at bounding box center [496, 688] width 140 height 41
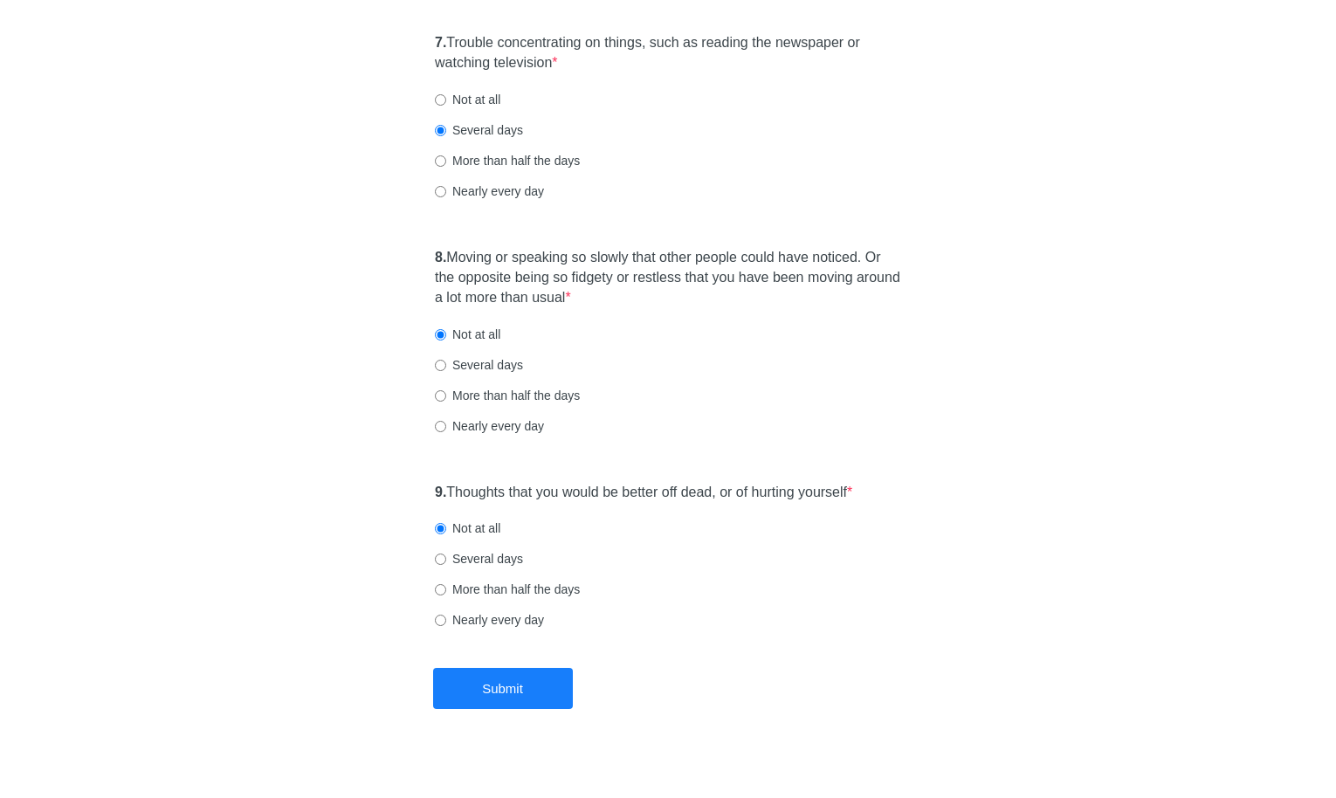
scroll to position [0, 0]
